Goal: Information Seeking & Learning: Learn about a topic

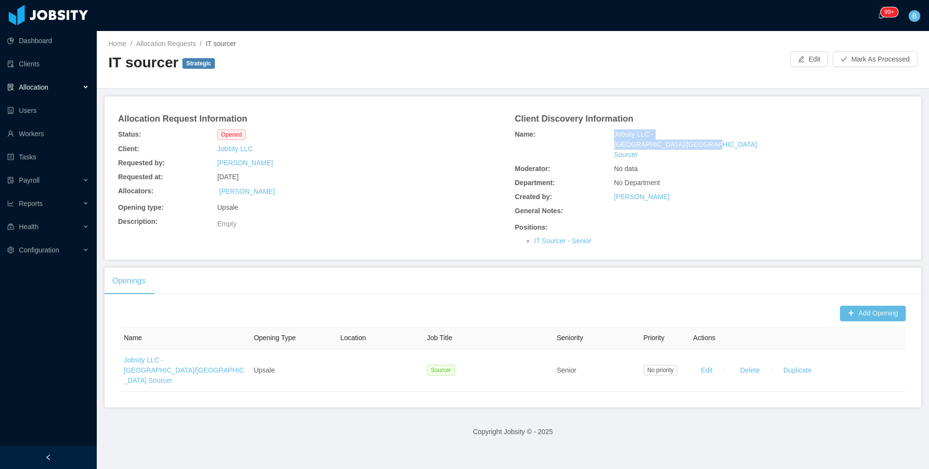
drag, startPoint x: 746, startPoint y: 132, endPoint x: 608, endPoint y: 137, distance: 138.0
click at [608, 137] on div "Name: Jobsity LLC - India/Phillippines Sourcer" at bounding box center [711, 144] width 397 height 34
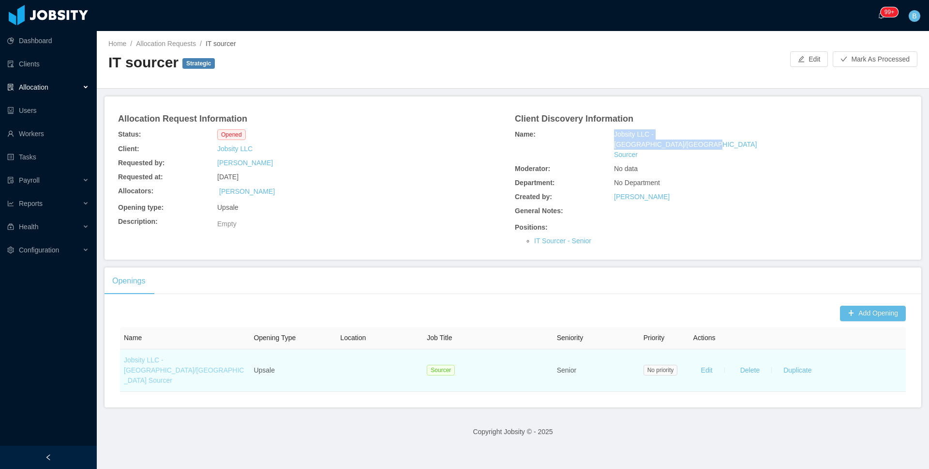
click at [206, 356] on link "Jobsity LLC - [GEOGRAPHIC_DATA]/[GEOGRAPHIC_DATA] Sourcer" at bounding box center [184, 370] width 120 height 28
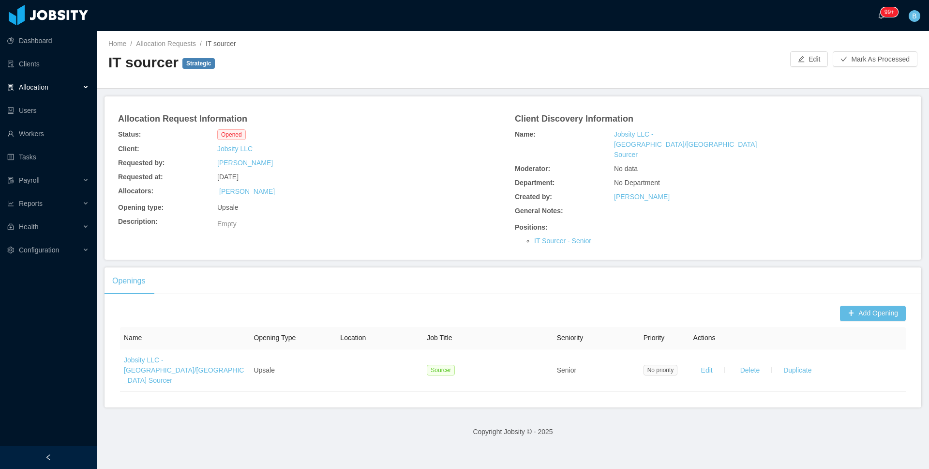
click at [348, 245] on div "Allocation Request Information Status: Opened Client: Jobsity LLC Requested by:…" at bounding box center [513, 177] width 817 height 163
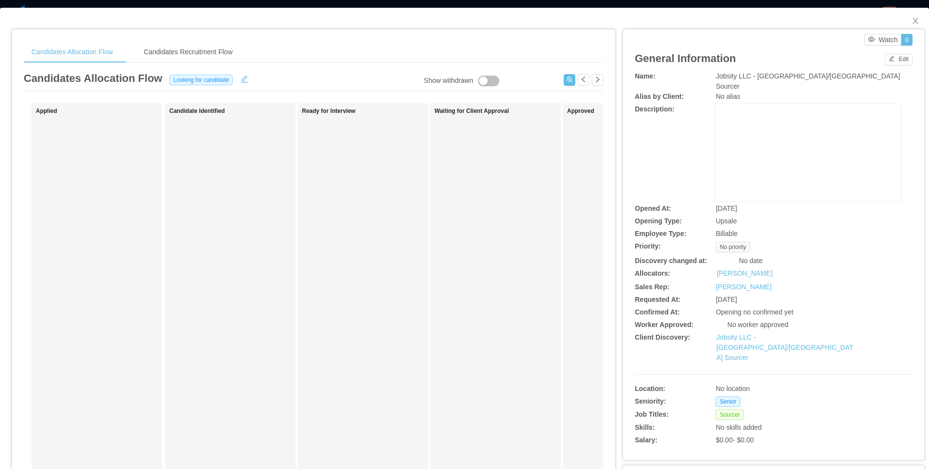
scroll to position [48, 0]
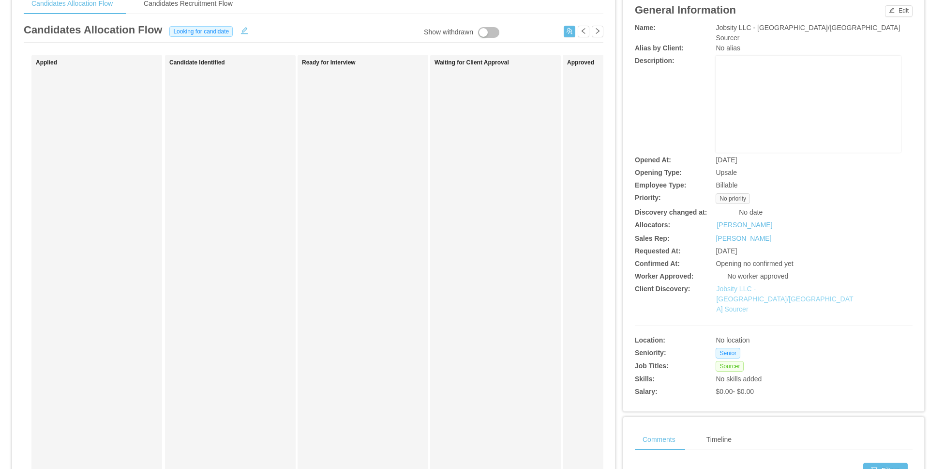
click at [808, 285] on link "Jobsity LLC - [GEOGRAPHIC_DATA]/[GEOGRAPHIC_DATA] Sourcer" at bounding box center [784, 299] width 137 height 28
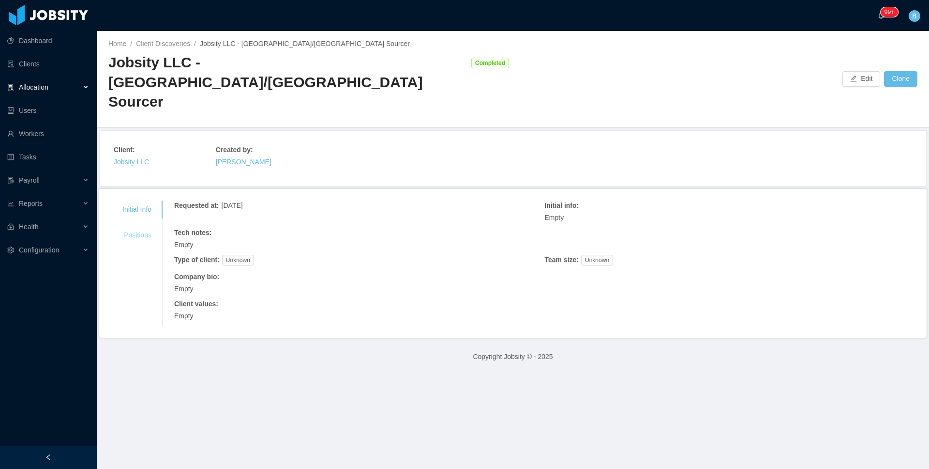
click at [130, 226] on div "Positions" at bounding box center [137, 235] width 52 height 18
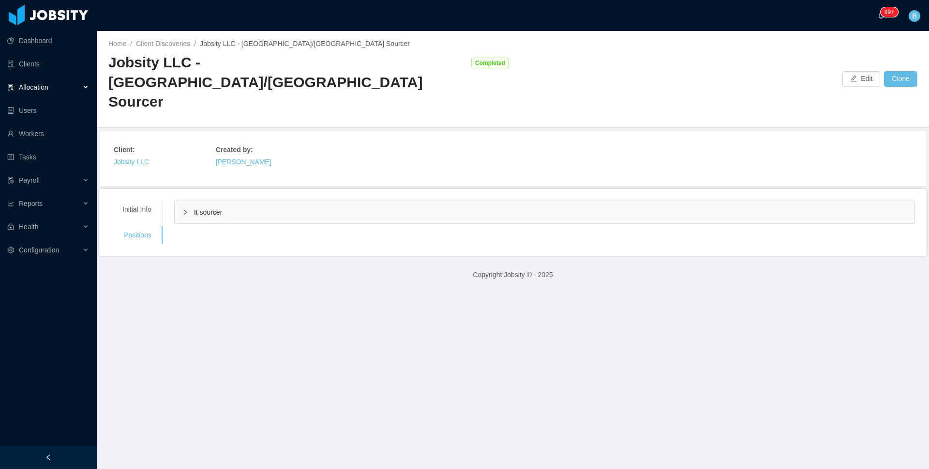
click at [216, 208] on span "It sourcer" at bounding box center [208, 212] width 28 height 8
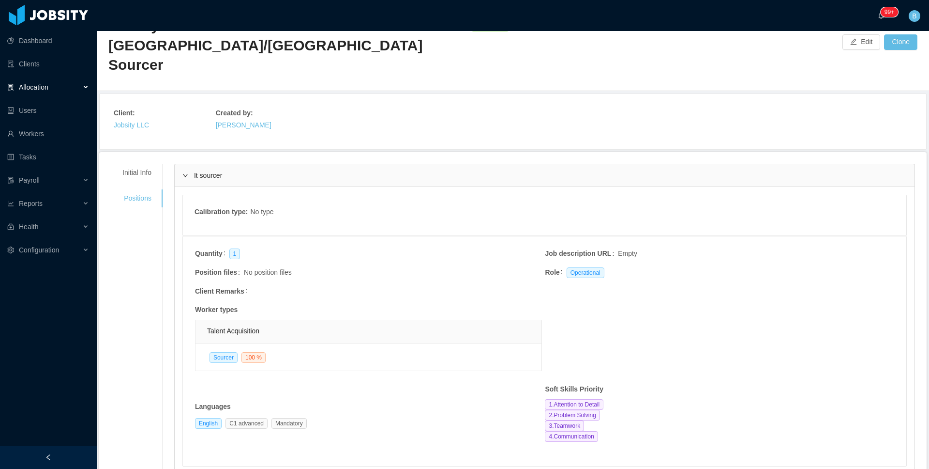
scroll to position [31, 0]
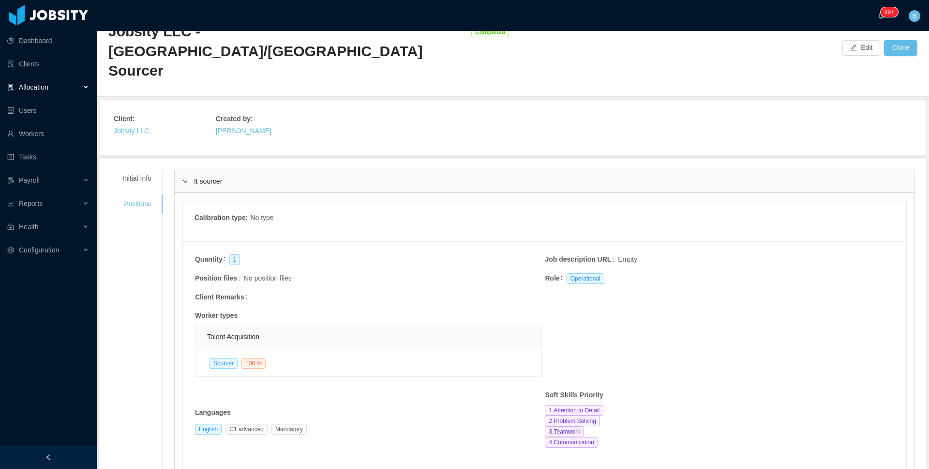
click at [249, 170] on div "It sourcer" at bounding box center [545, 181] width 740 height 22
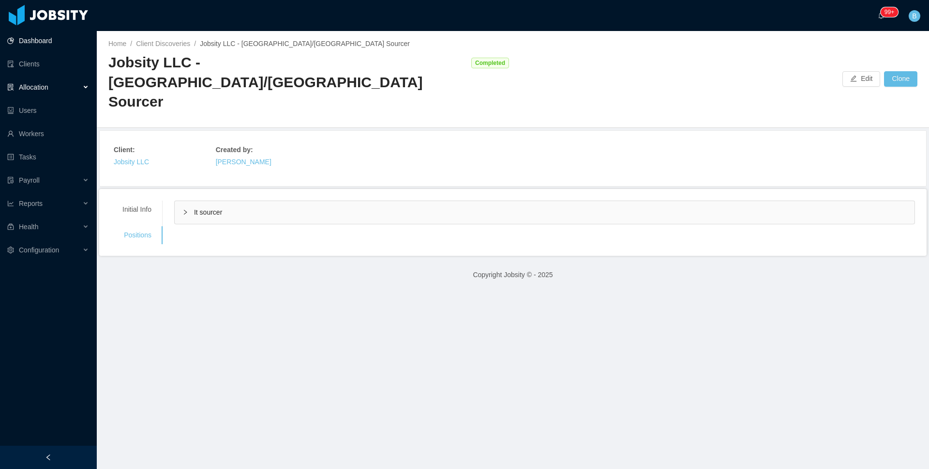
scroll to position [0, 0]
click at [137, 200] on div "Initial Info" at bounding box center [137, 209] width 52 height 18
